Goal: Task Accomplishment & Management: Manage account settings

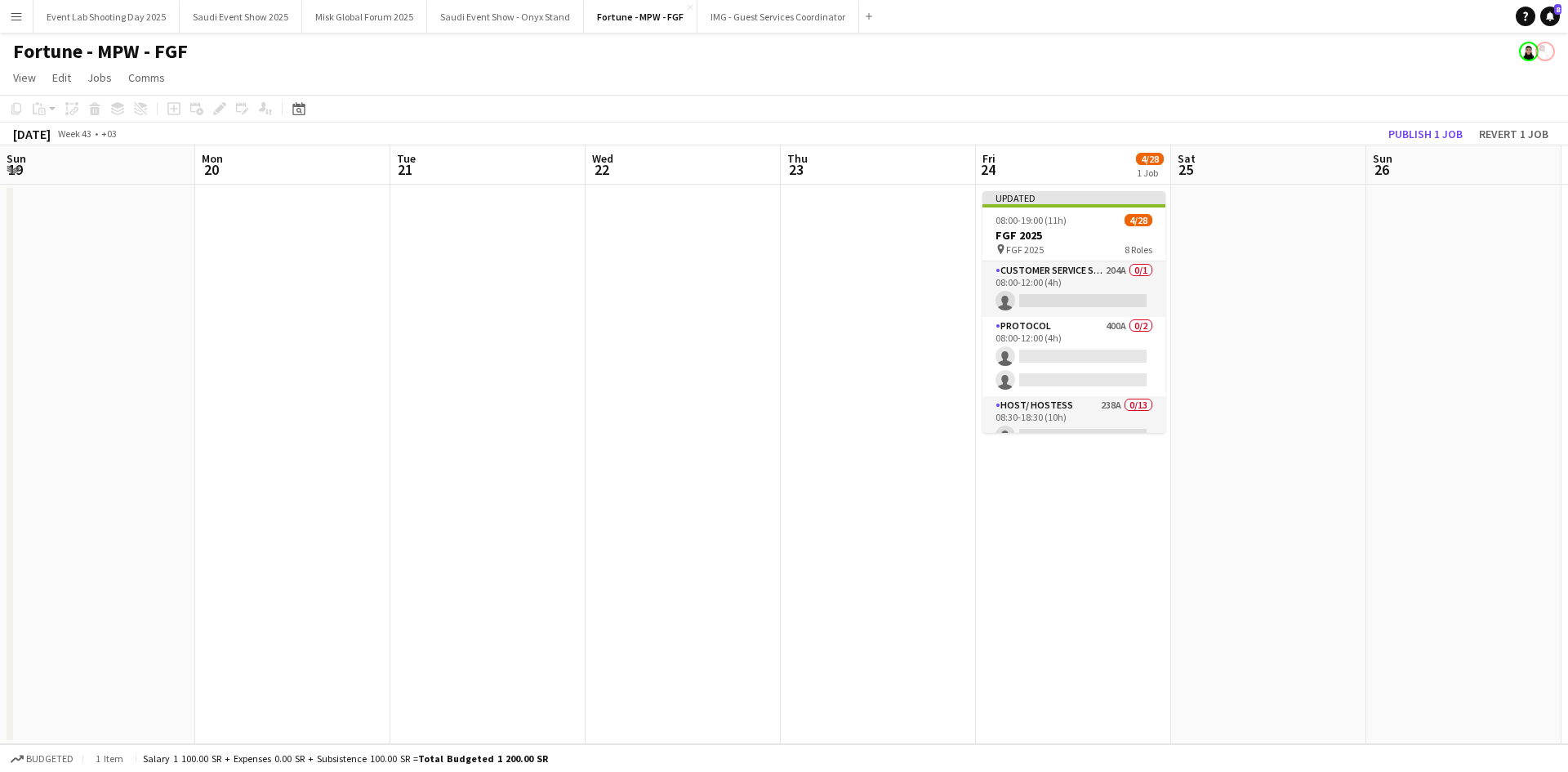
scroll to position [0, 331]
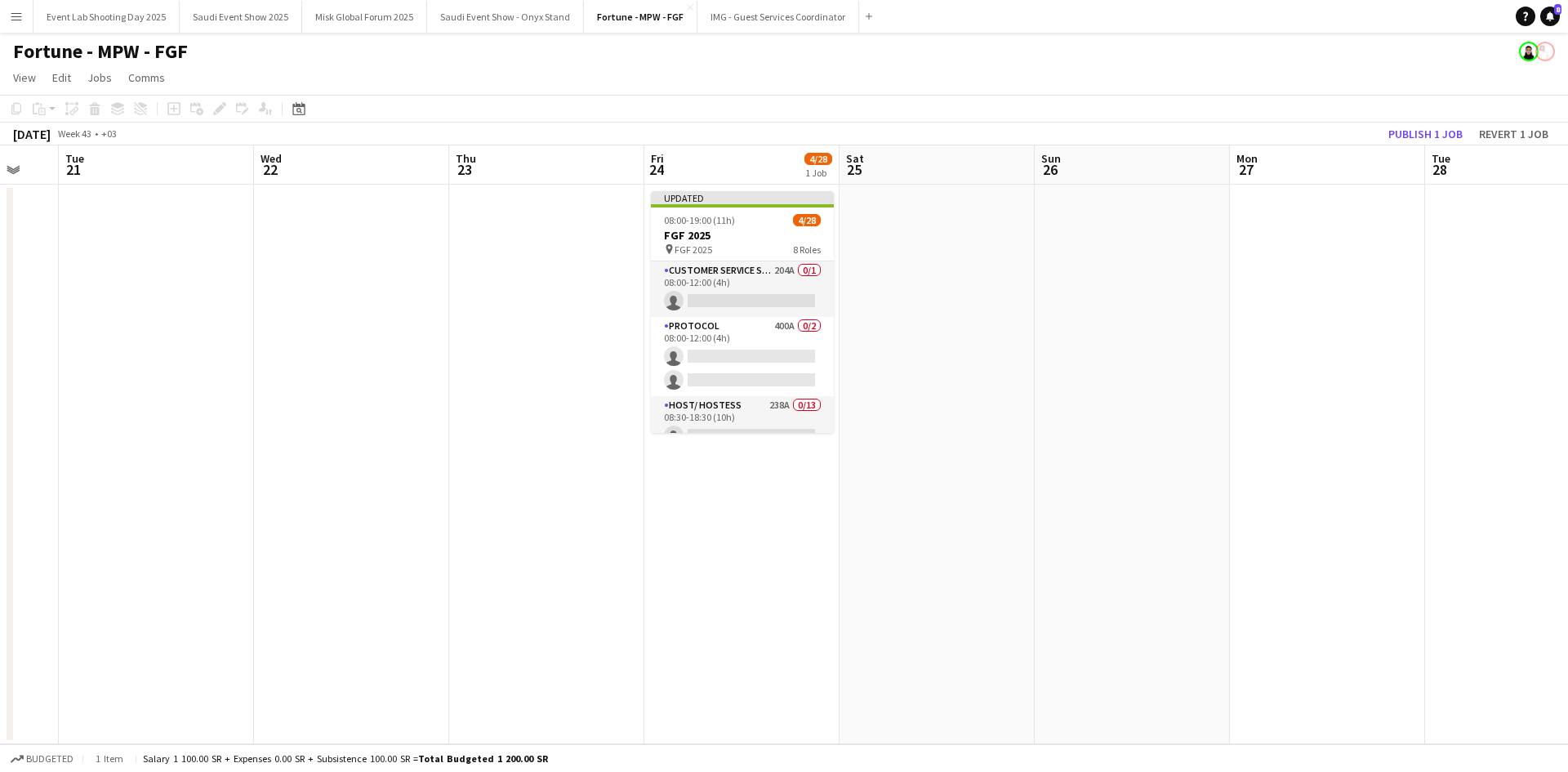
click at [15, 23] on button "Menu" at bounding box center [16, 16] width 32 height 32
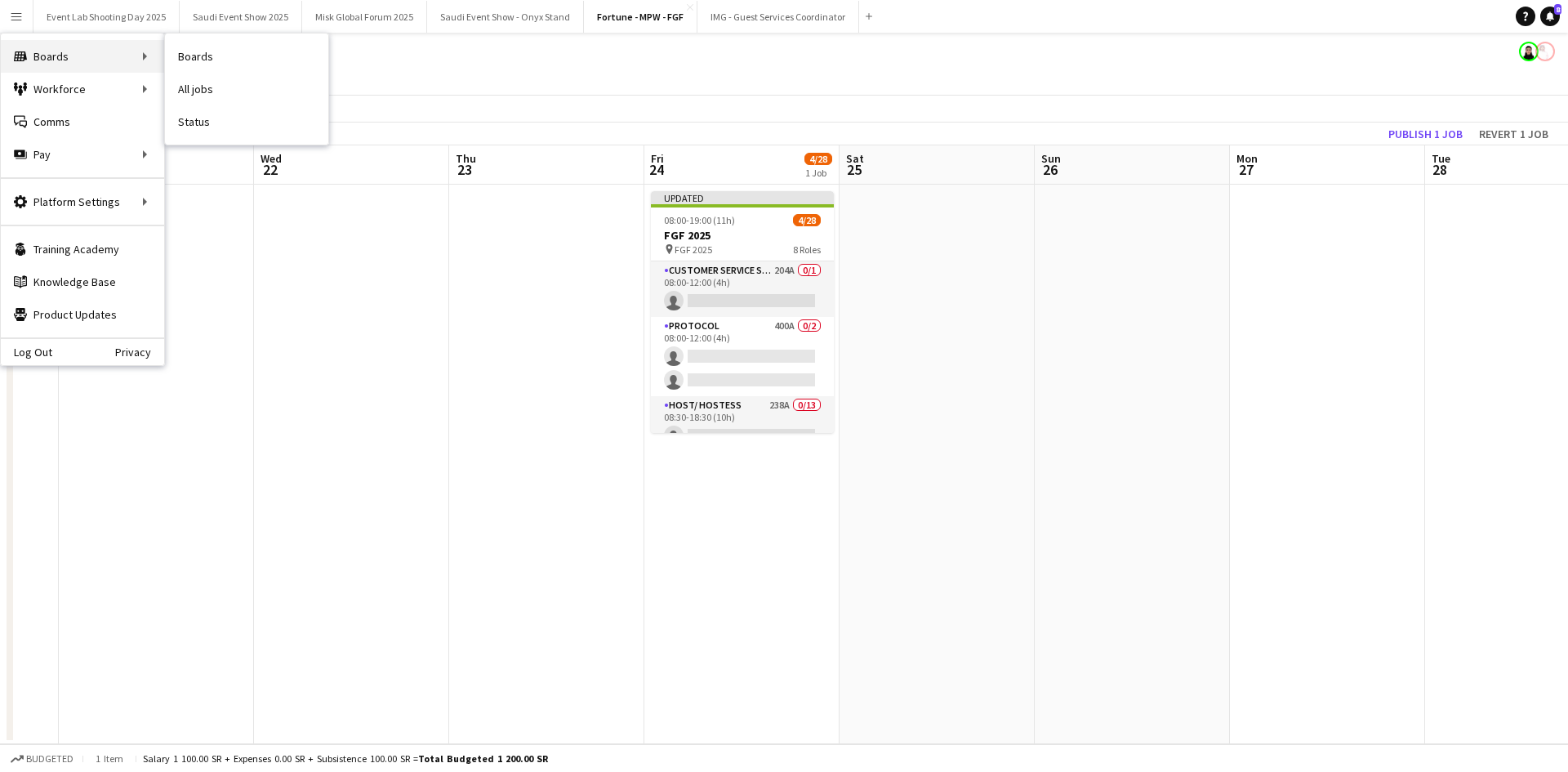
click at [79, 58] on div "Boards Boards" at bounding box center [83, 56] width 163 height 32
click at [183, 55] on link "Boards" at bounding box center [247, 56] width 163 height 32
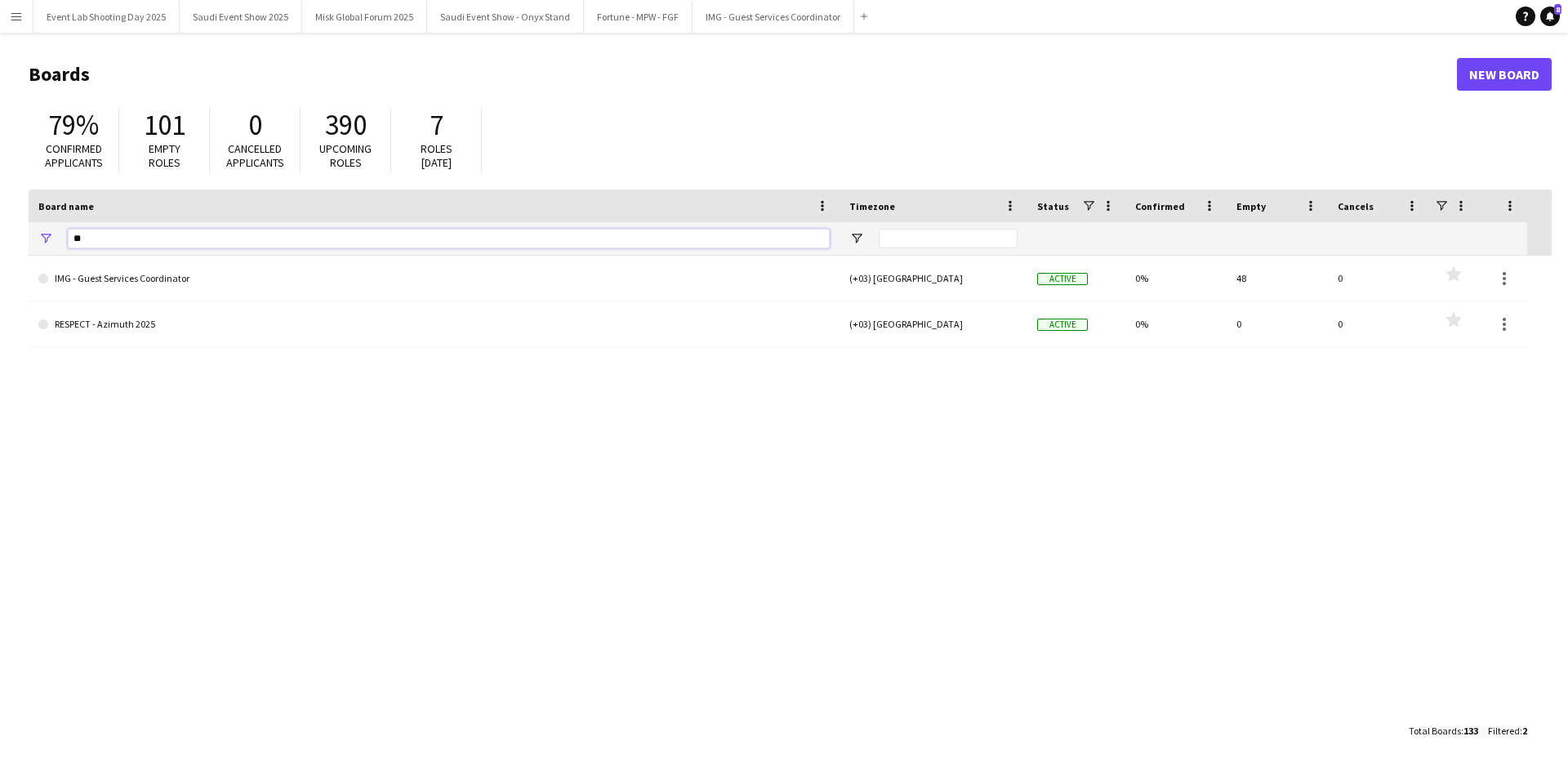
click at [210, 233] on input "**" at bounding box center [448, 238] width 762 height 19
type input "*"
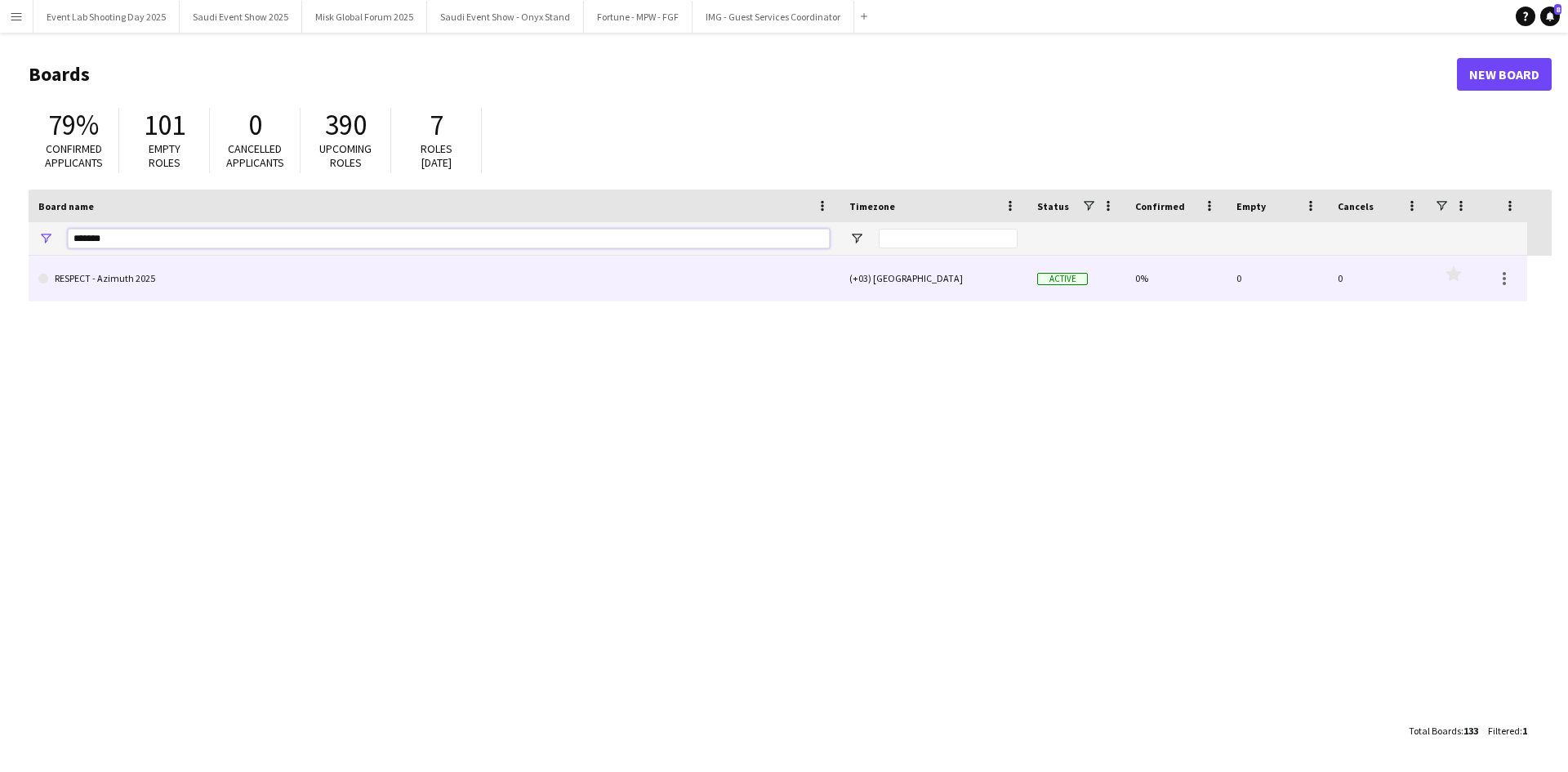
type input "*******"
click at [175, 274] on link "RESPECT - Azimuth 2025" at bounding box center [433, 278] width 791 height 45
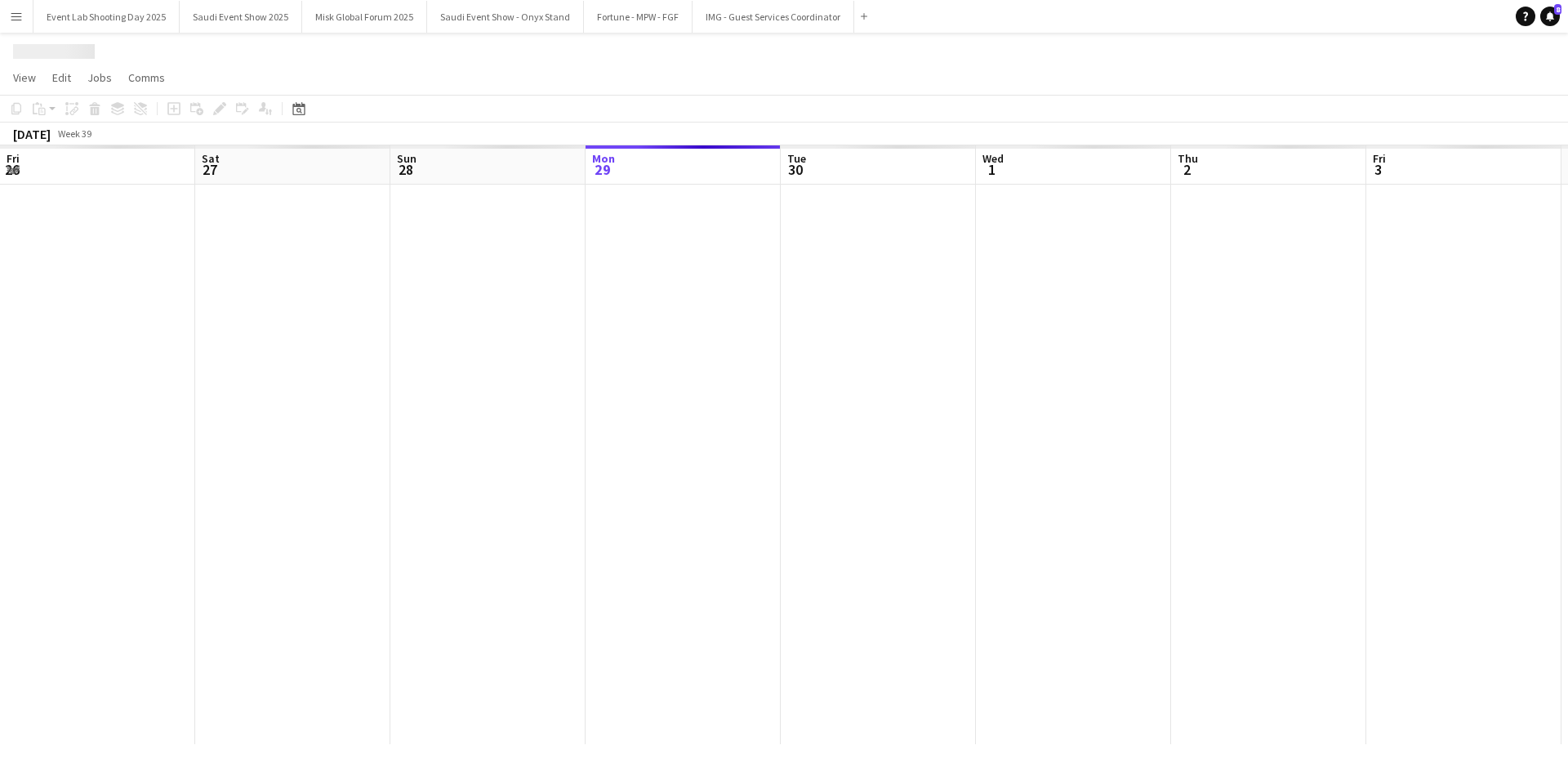
scroll to position [0, 391]
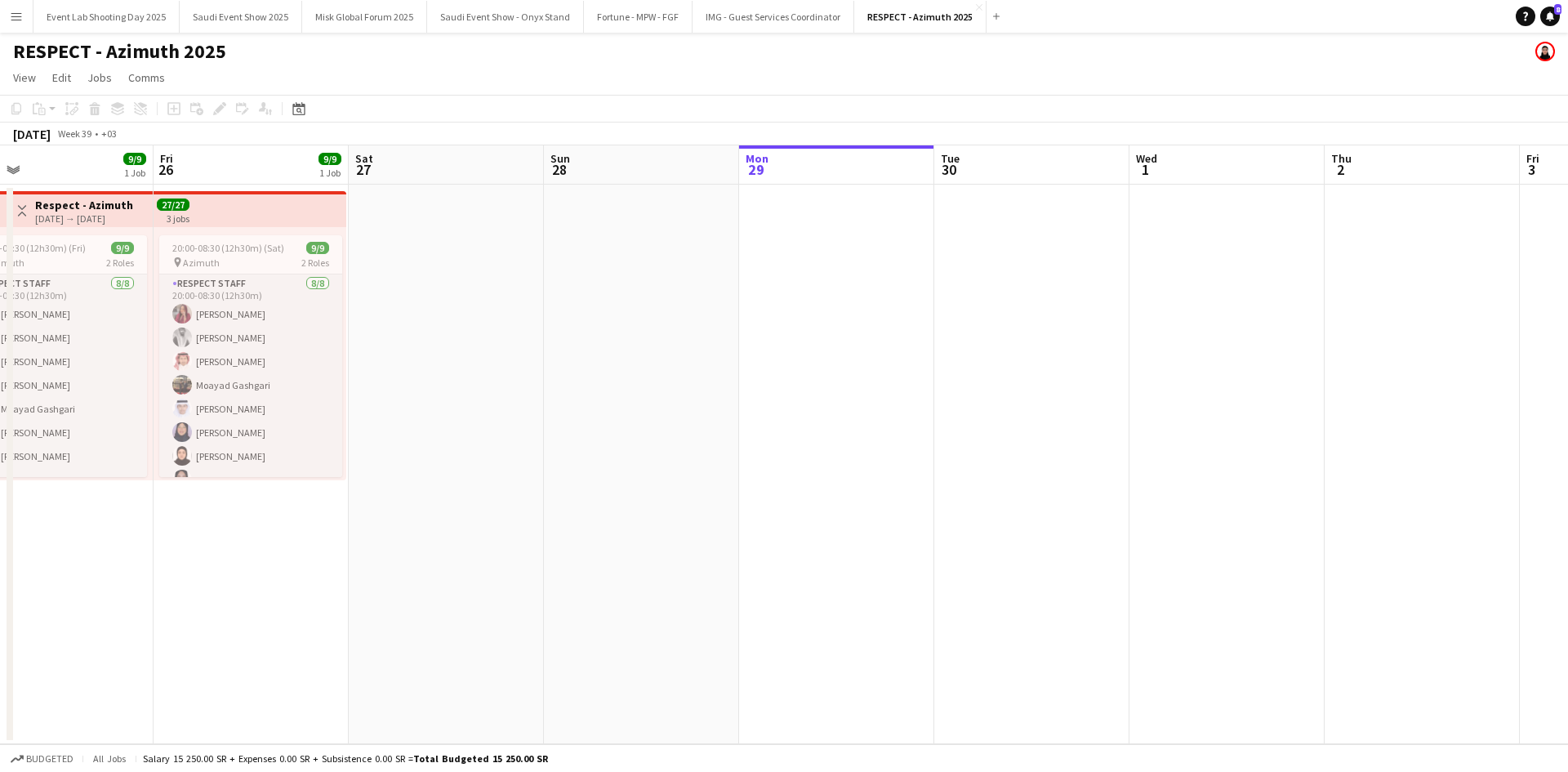
drag, startPoint x: 200, startPoint y: 286, endPoint x: 754, endPoint y: 310, distance: 554.5
click at [754, 310] on app-calendar-viewport "Tue 23 Wed 24 9/9 1 Job Thu 25 9/9 1 Job Fri 26 9/9 1 Job Sat 27 Sun 28 Mon 29 …" at bounding box center [784, 444] width 1568 height 598
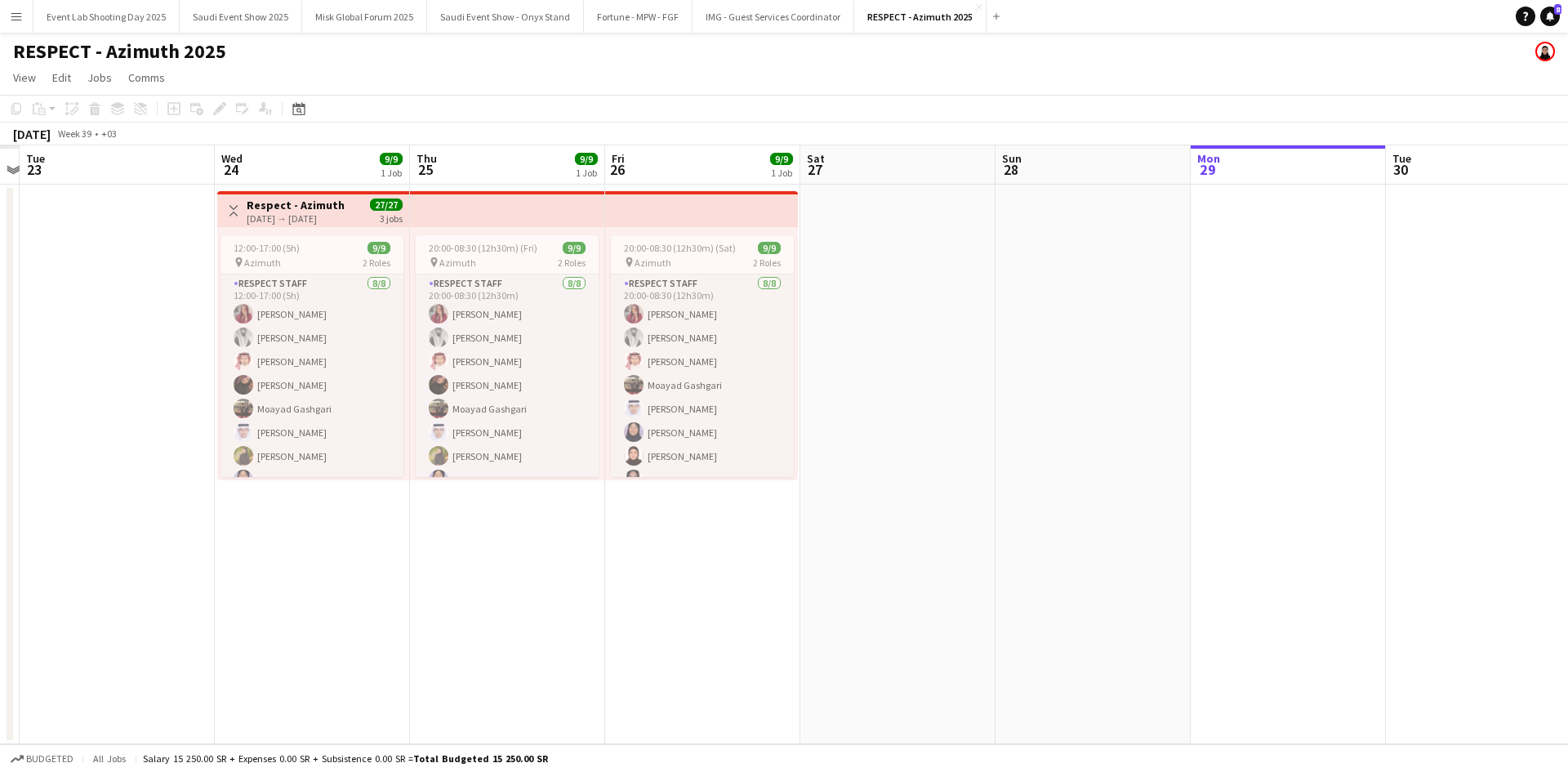
drag, startPoint x: 260, startPoint y: 372, endPoint x: 702, endPoint y: 373, distance: 442.0
click at [702, 373] on app-calendar-viewport "Sun 21 Mon 22 Tue 23 Wed 24 9/9 1 Job Thu 25 9/9 1 Job Fri 26 9/9 1 Job Sat 27 …" at bounding box center [784, 444] width 1568 height 598
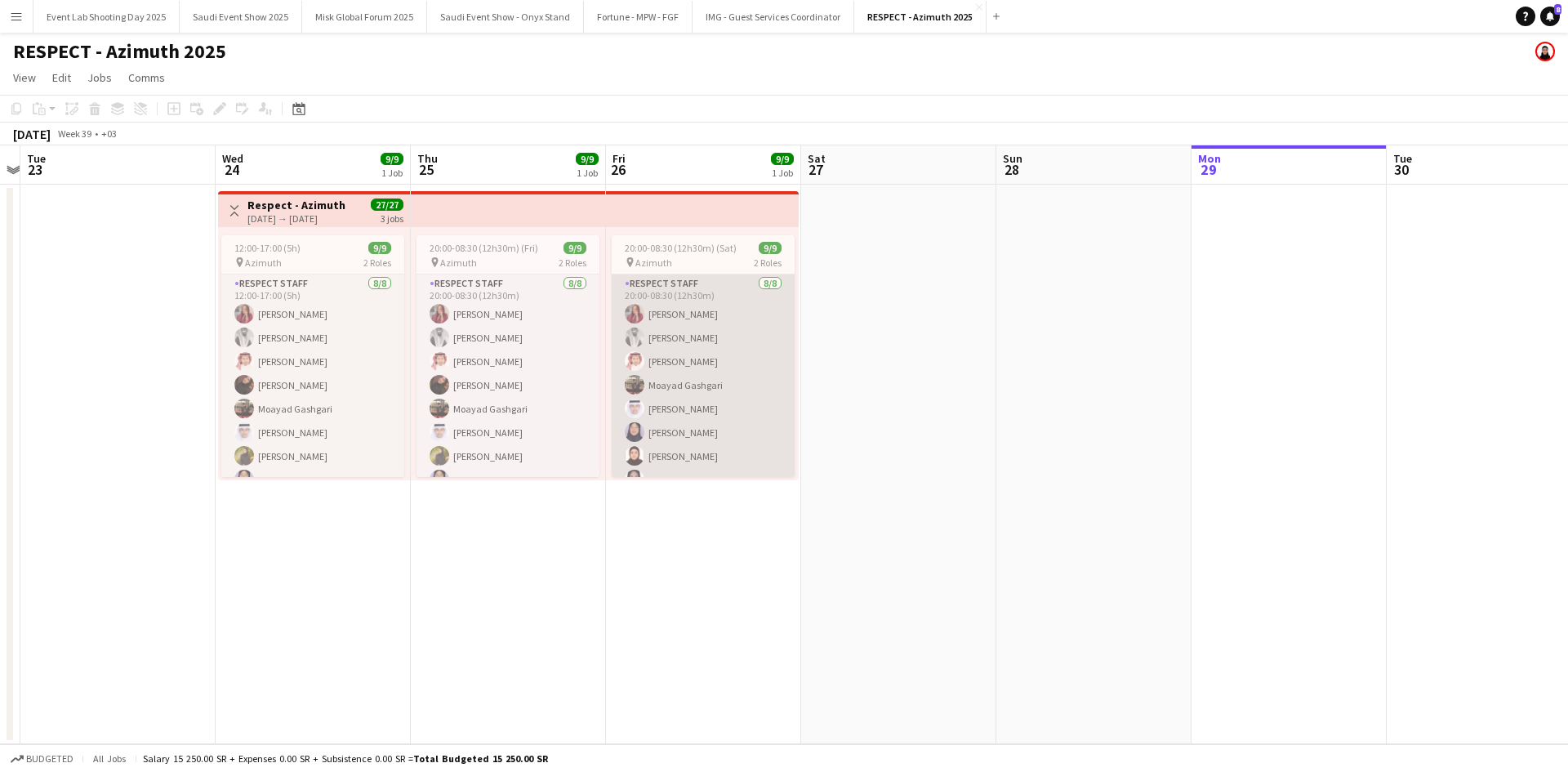
scroll to position [74, 0]
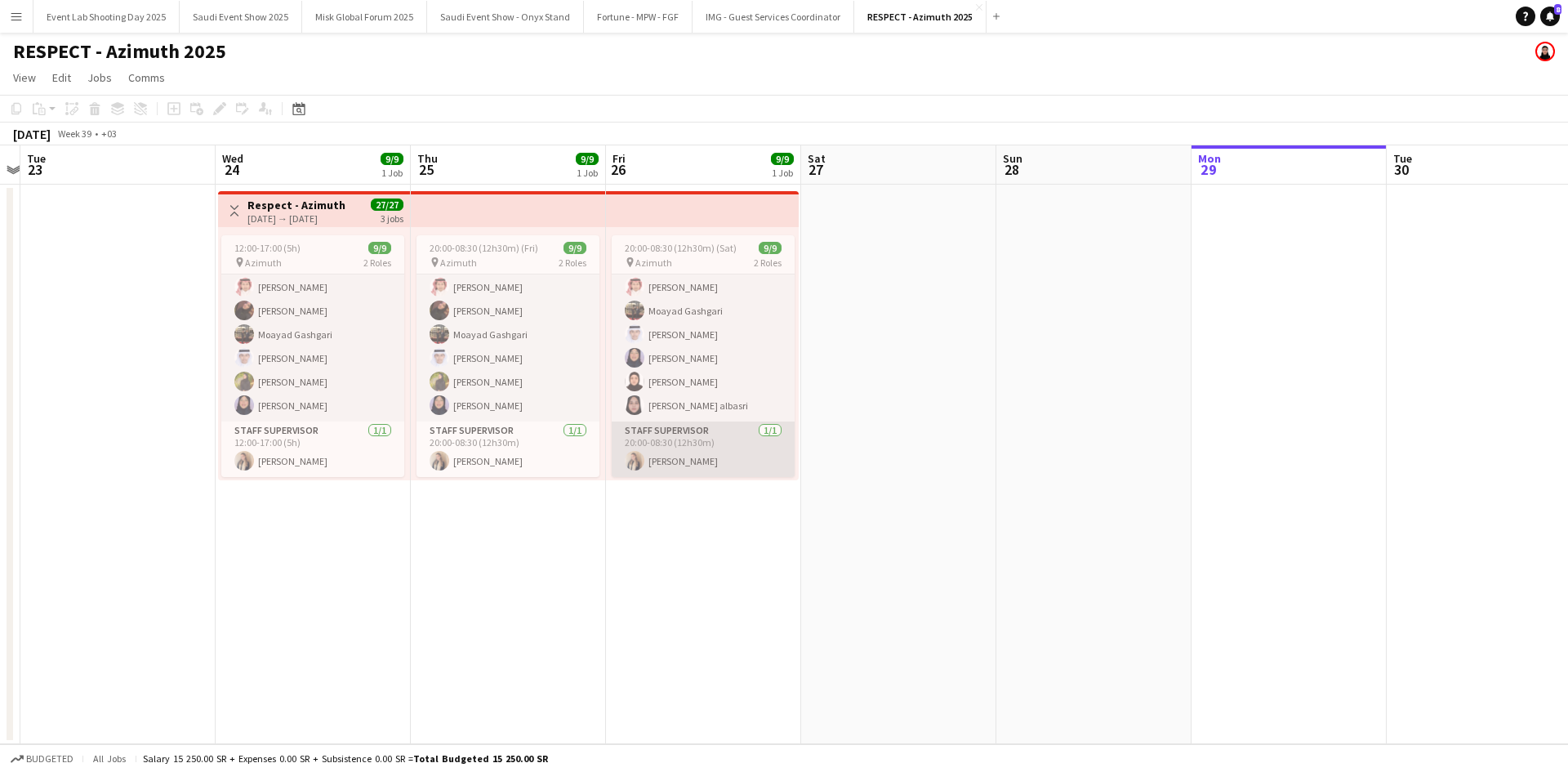
click at [669, 441] on app-card-role "Staff Supervisor [DATE] 20:00-08:30 (12h30m) [PERSON_NAME]" at bounding box center [702, 449] width 183 height 56
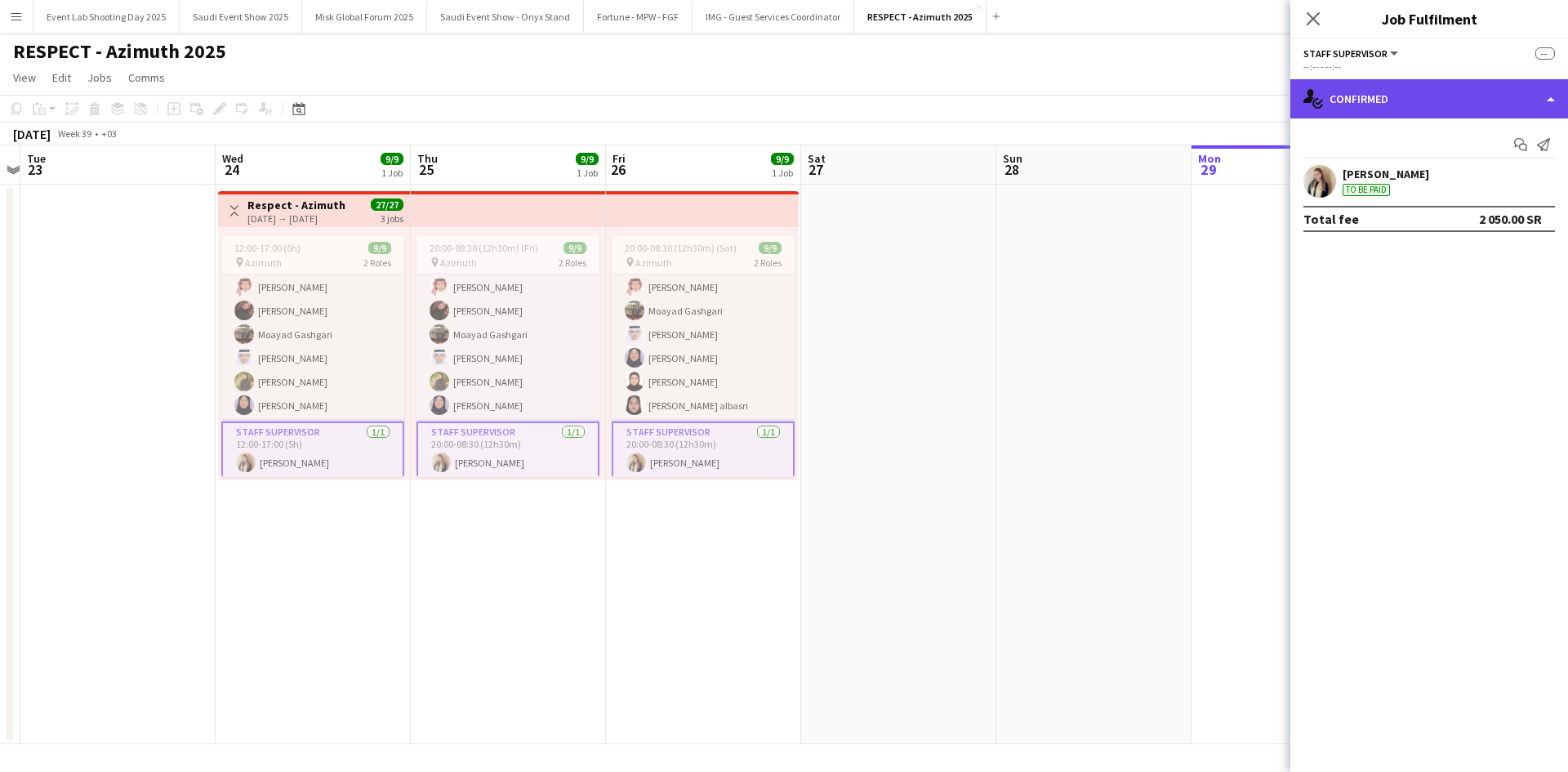
click at [1359, 97] on div "single-neutral-actions-check-2 Confirmed" at bounding box center [1429, 98] width 277 height 39
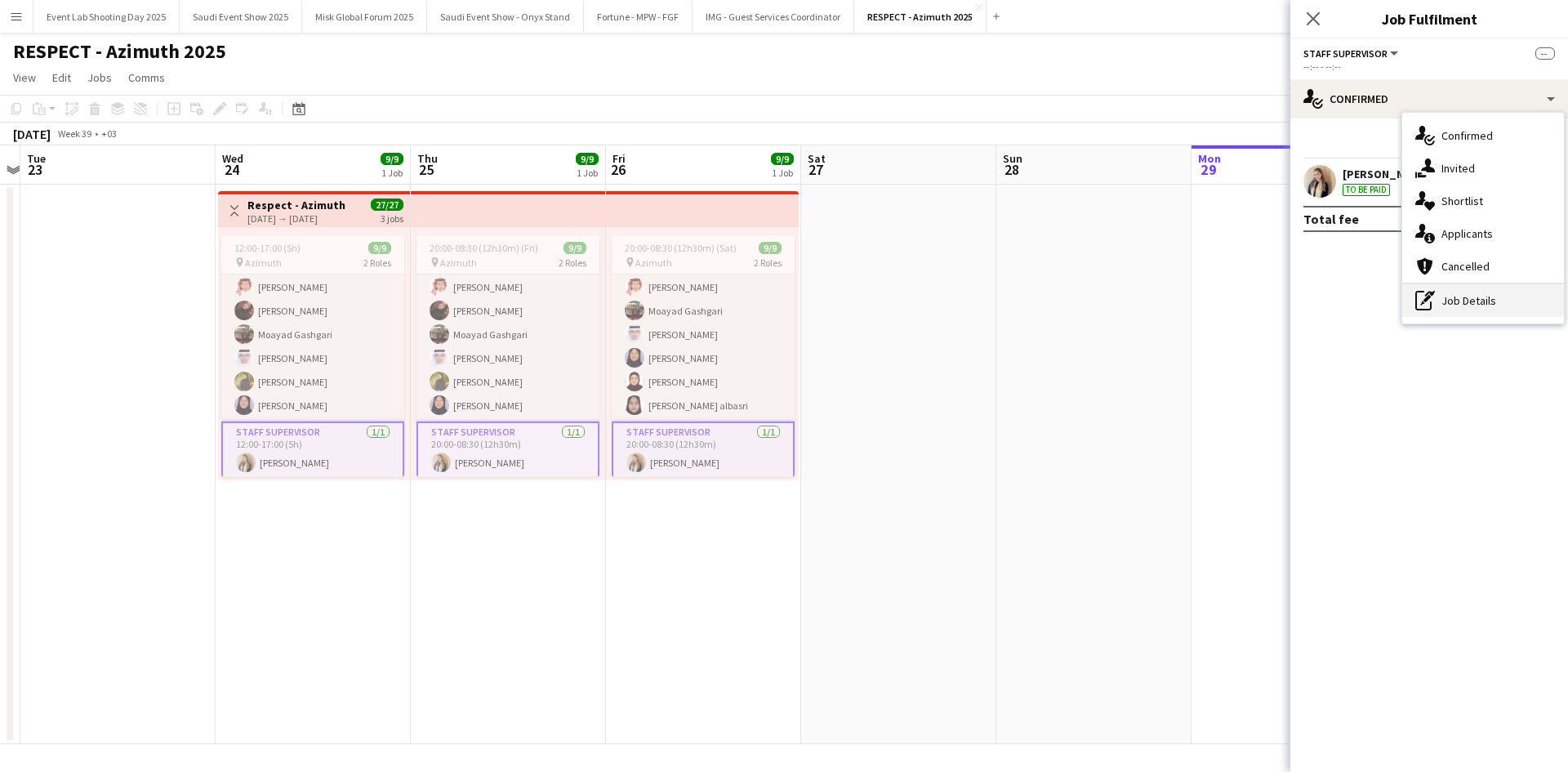
click at [1450, 286] on div "pen-write Job Details" at bounding box center [1484, 300] width 161 height 32
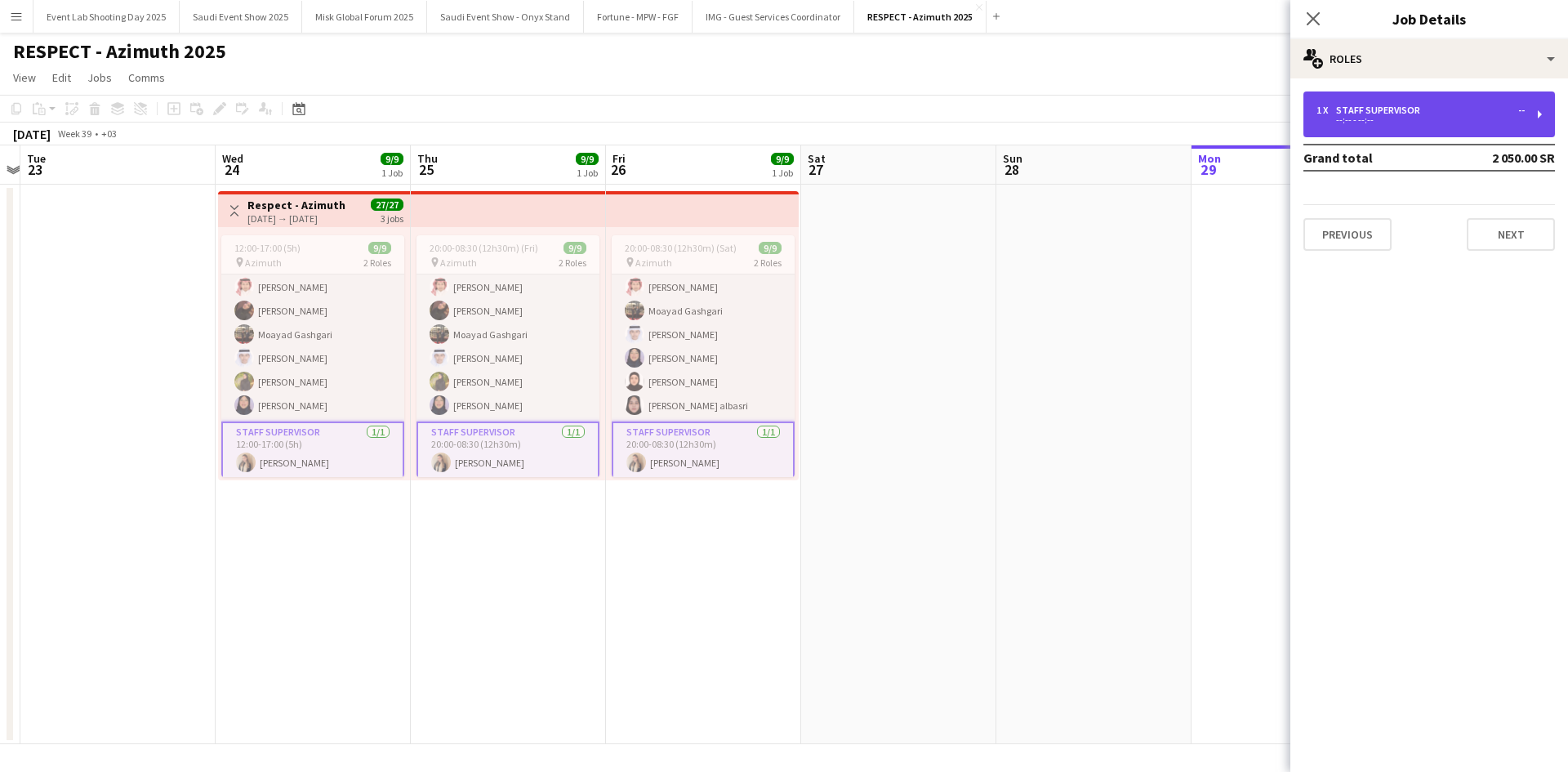
click at [1369, 122] on div "--:-- - --:--" at bounding box center [1420, 120] width 209 height 8
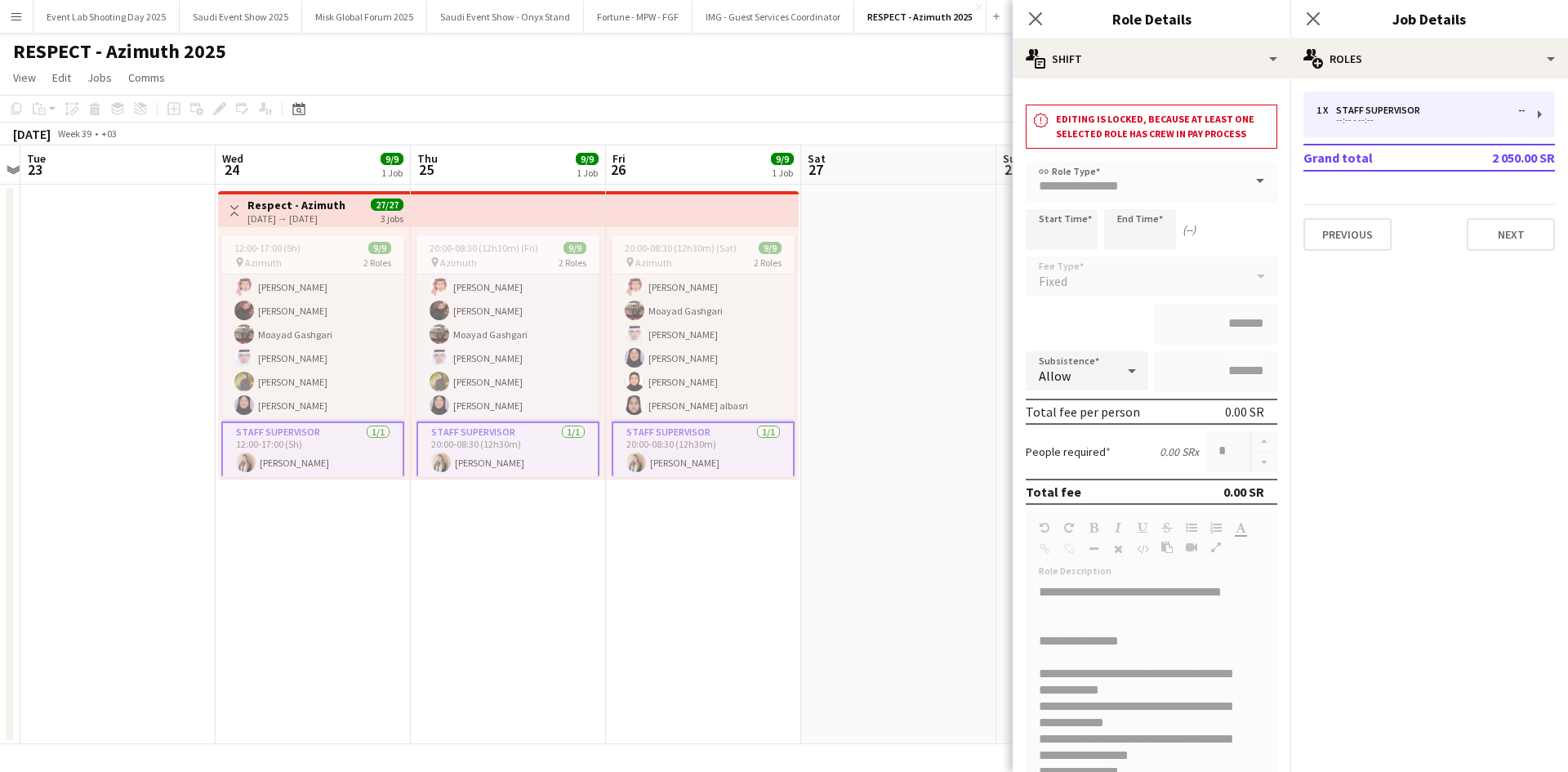
click at [290, 441] on app-card-role "Staff Supervisor [DATE] 12:00-17:00 (5h) [PERSON_NAME]" at bounding box center [313, 450] width 183 height 58
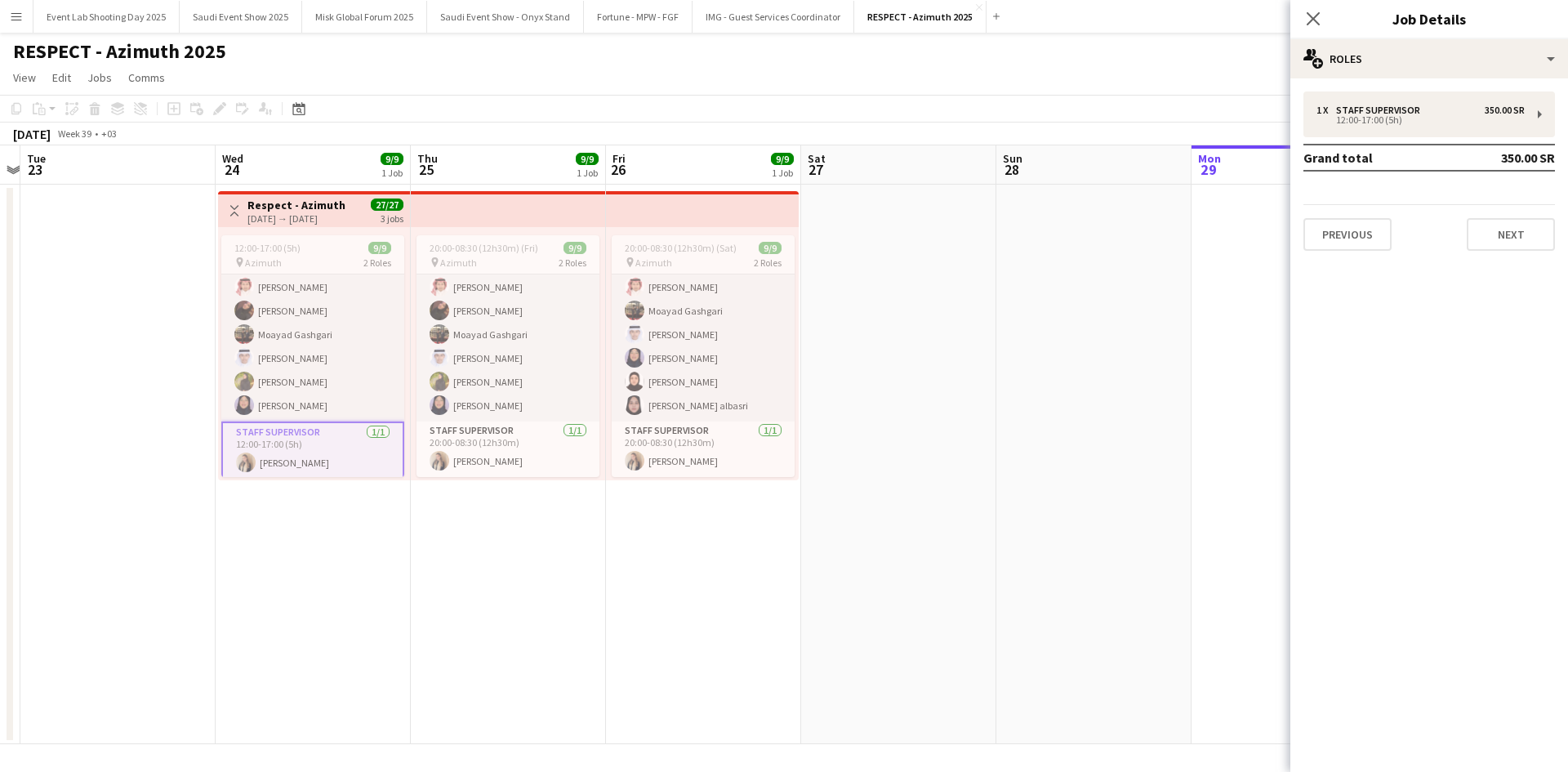
click at [297, 442] on app-card-role "Staff Supervisor [DATE] 12:00-17:00 (5h) [PERSON_NAME]" at bounding box center [313, 450] width 183 height 58
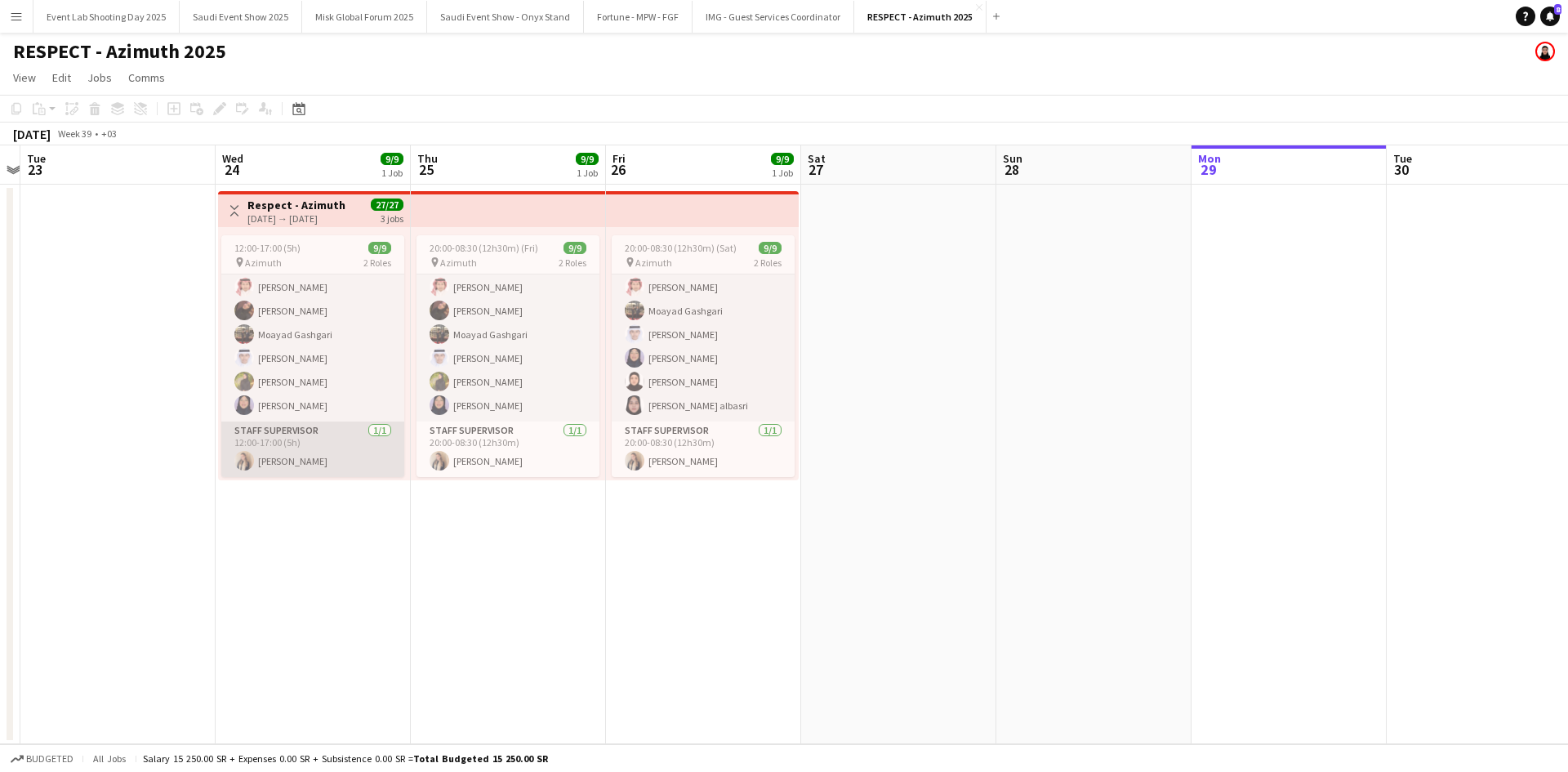
click at [297, 442] on app-card-role "Staff Supervisor [DATE] 12:00-17:00 (5h) [PERSON_NAME]" at bounding box center [313, 449] width 183 height 56
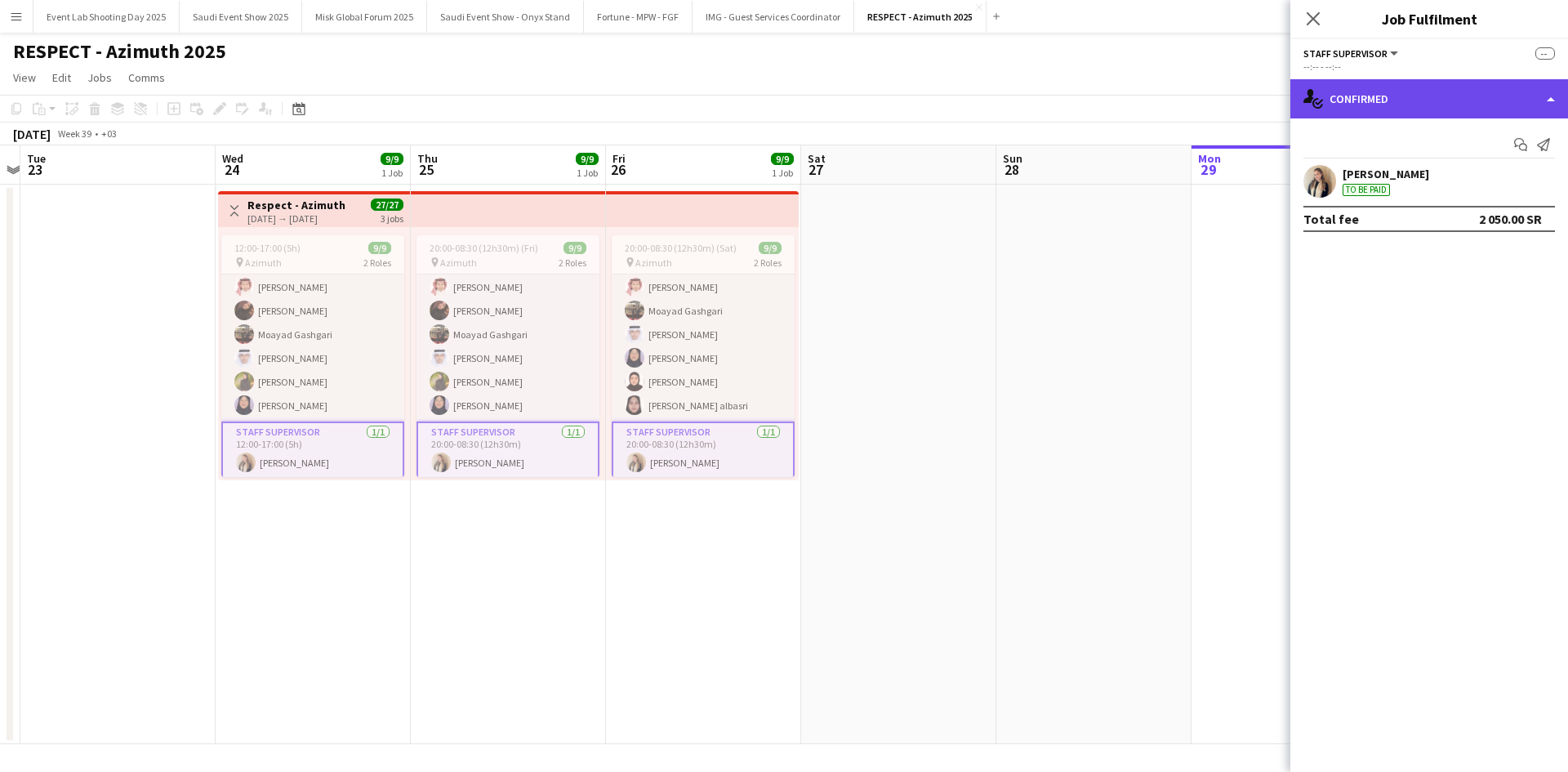
click at [1408, 98] on div "single-neutral-actions-check-2 Confirmed" at bounding box center [1429, 98] width 277 height 39
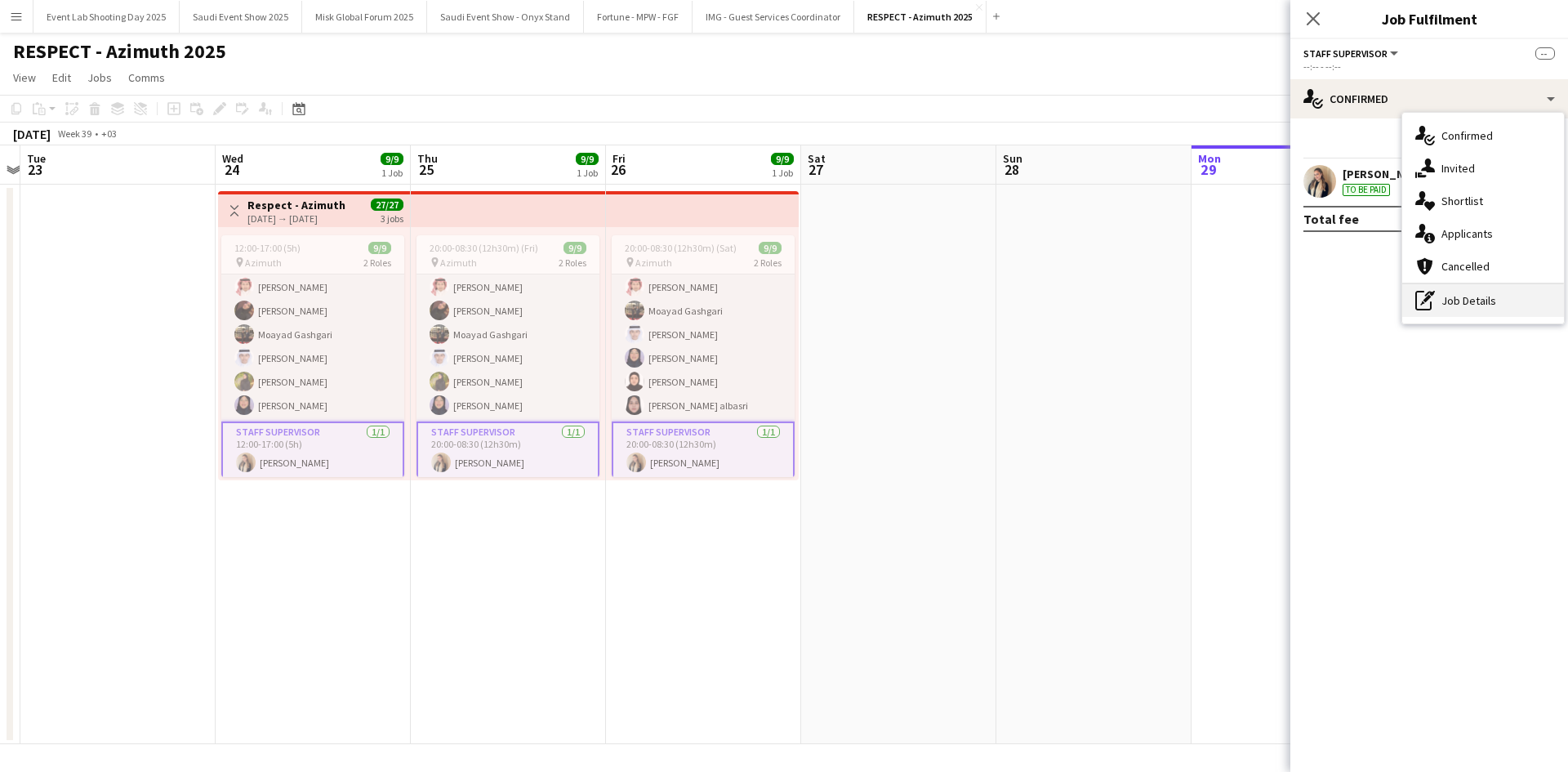
click at [1428, 295] on icon "pen-write" at bounding box center [1425, 300] width 19 height 19
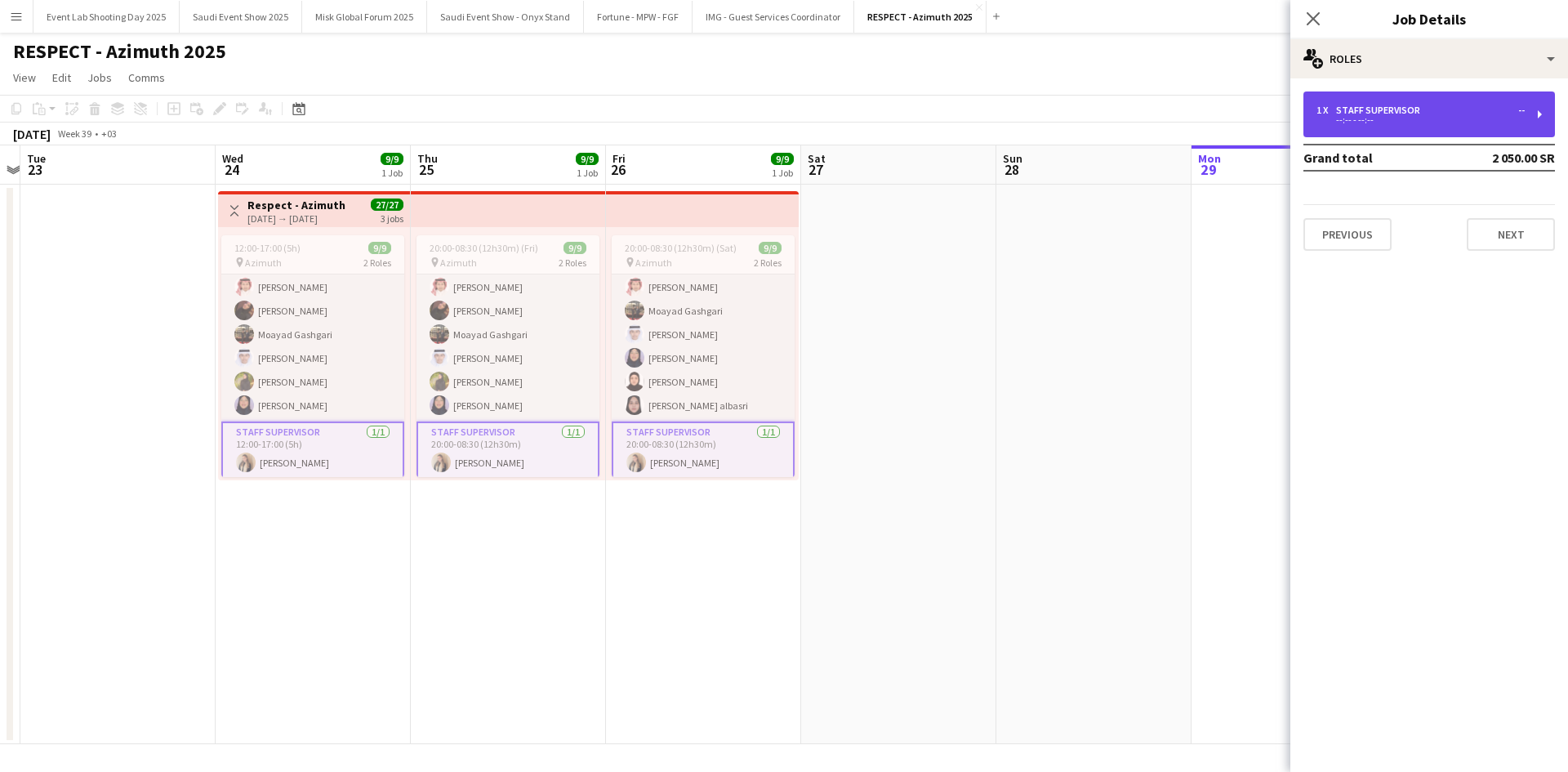
click at [1390, 126] on div "1 x Staff Supervisor -- --:-- - --:--" at bounding box center [1429, 114] width 251 height 45
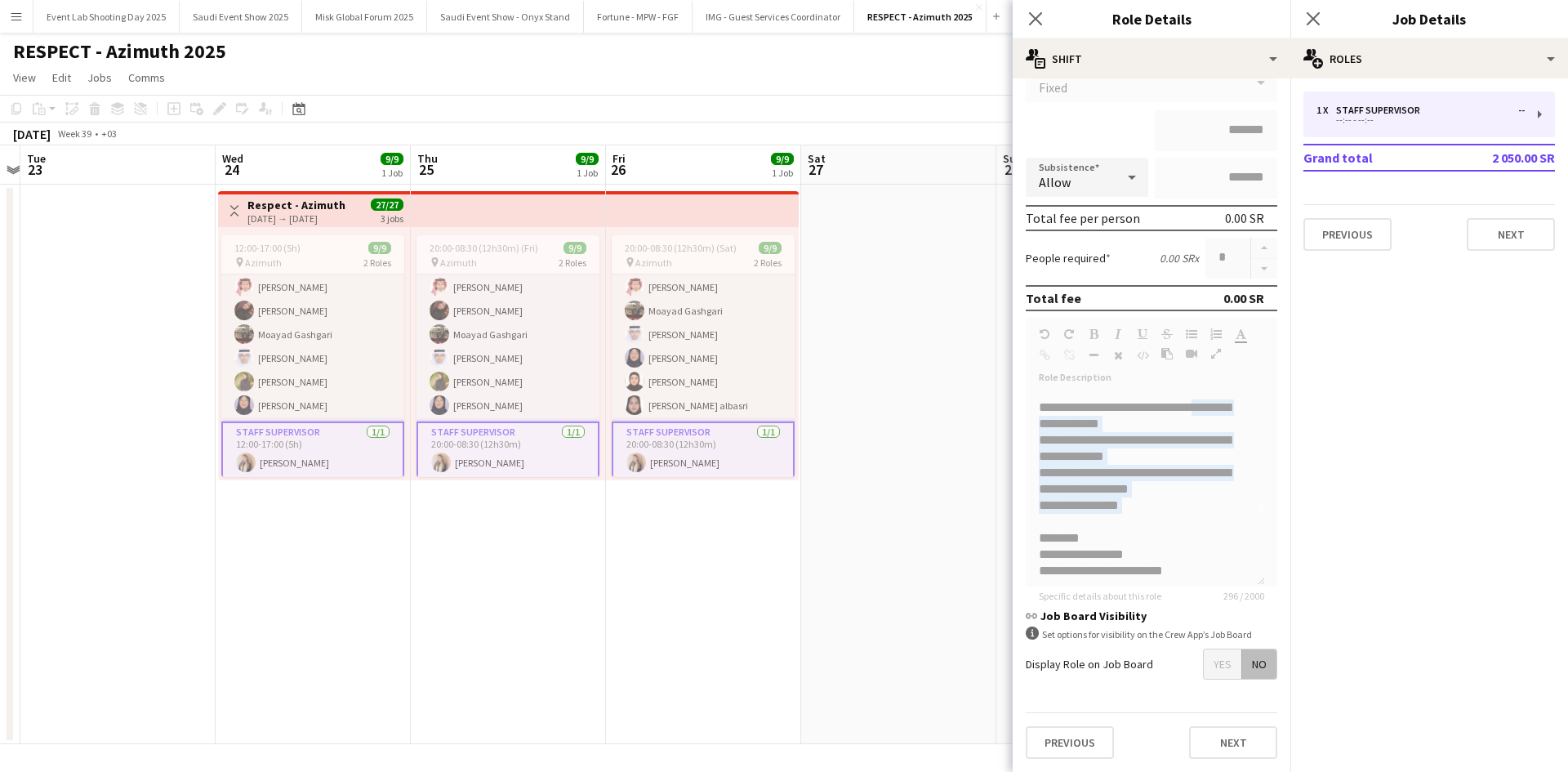
scroll to position [79, 0]
drag, startPoint x: 1259, startPoint y: 476, endPoint x: 1253, endPoint y: 536, distance: 60.3
click at [1253, 536] on form "**********" at bounding box center [1151, 370] width 277 height 804
click at [1314, 19] on icon at bounding box center [1313, 18] width 16 height 16
